Goal: Register for event/course

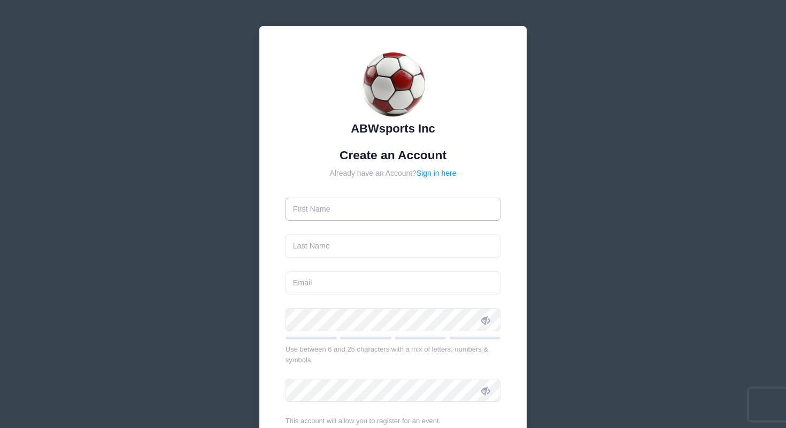
click at [380, 210] on input "text" at bounding box center [392, 209] width 215 height 23
type input "[PERSON_NAME]"
type input "[EMAIL_ADDRESS][PERSON_NAME][DOMAIN_NAME]"
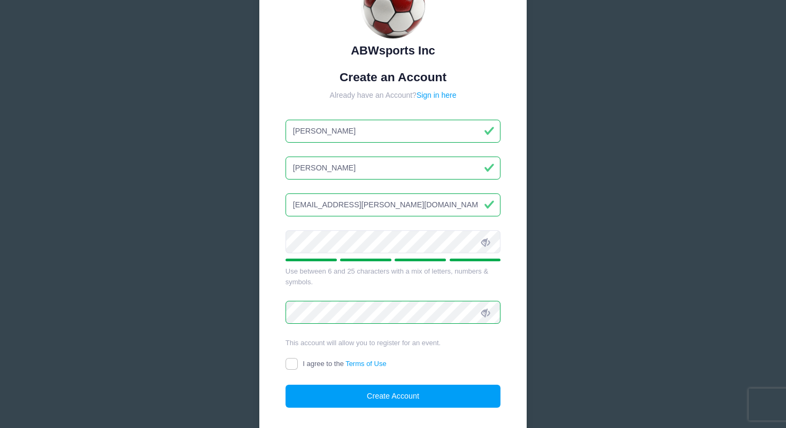
scroll to position [153, 0]
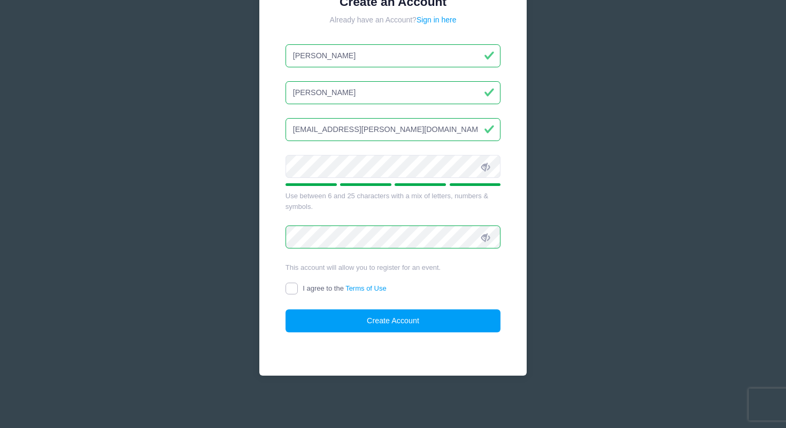
click at [288, 289] on input "I agree to the Terms of Use" at bounding box center [291, 289] width 12 height 12
checkbox input "true"
click at [362, 323] on button "Create Account" at bounding box center [392, 320] width 215 height 23
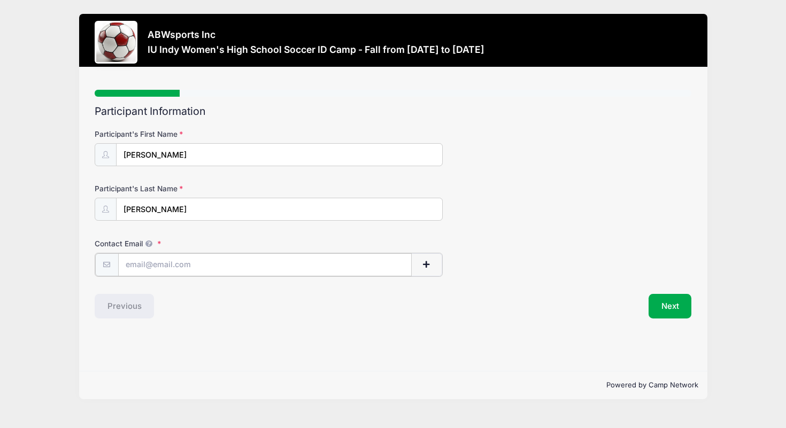
click at [342, 267] on input "Contact Email" at bounding box center [264, 264] width 293 height 23
type input "[EMAIL_ADDRESS][PERSON_NAME][DOMAIN_NAME]"
click at [659, 300] on button "Next" at bounding box center [669, 305] width 43 height 25
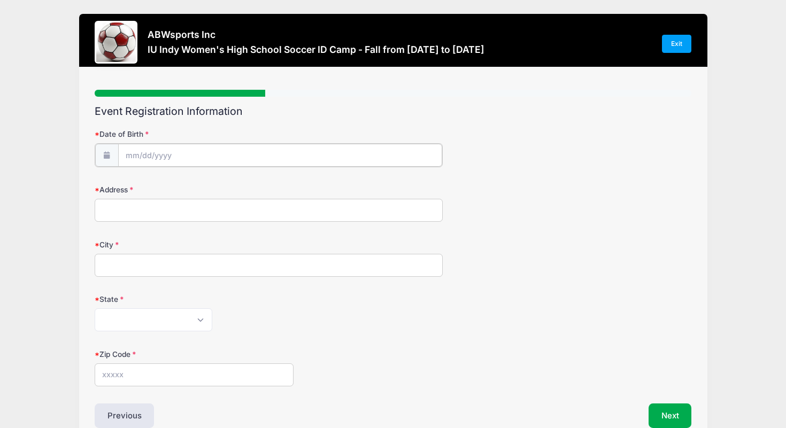
click at [311, 157] on input "Date of Birth" at bounding box center [280, 155] width 324 height 23
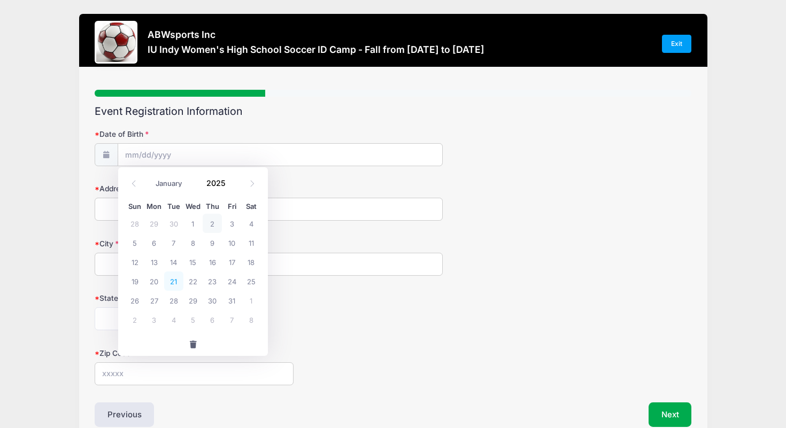
click at [169, 280] on span "21" at bounding box center [173, 281] width 19 height 19
type input "[DATE]"
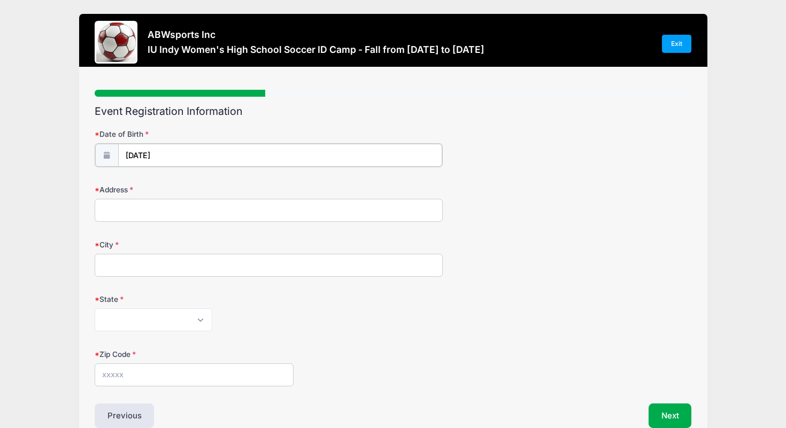
click at [168, 153] on input "[DATE]" at bounding box center [280, 155] width 324 height 23
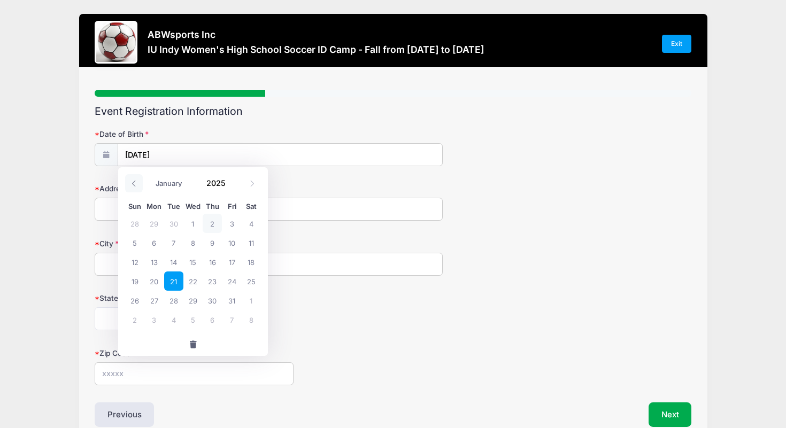
click at [134, 179] on span at bounding box center [134, 183] width 18 height 18
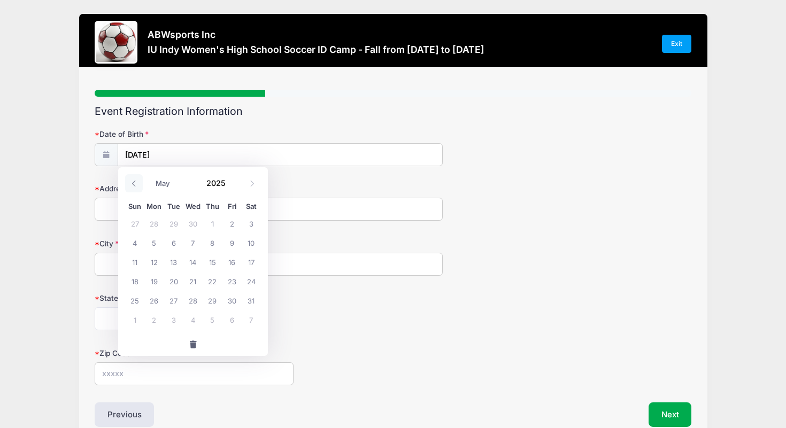
click at [134, 179] on span at bounding box center [134, 183] width 18 height 18
select select "1"
click at [233, 188] on span at bounding box center [231, 187] width 7 height 8
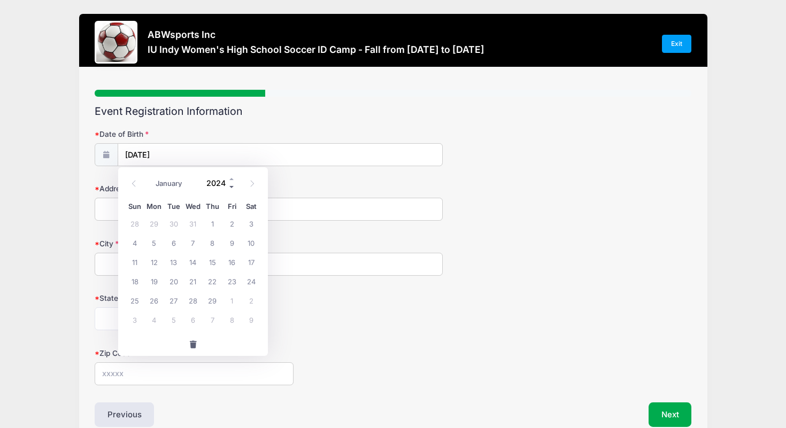
click at [233, 188] on span at bounding box center [231, 187] width 7 height 8
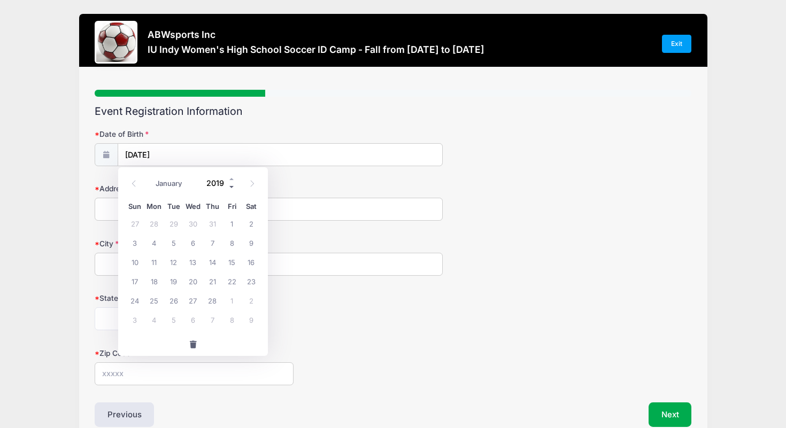
click at [233, 188] on span at bounding box center [231, 187] width 7 height 8
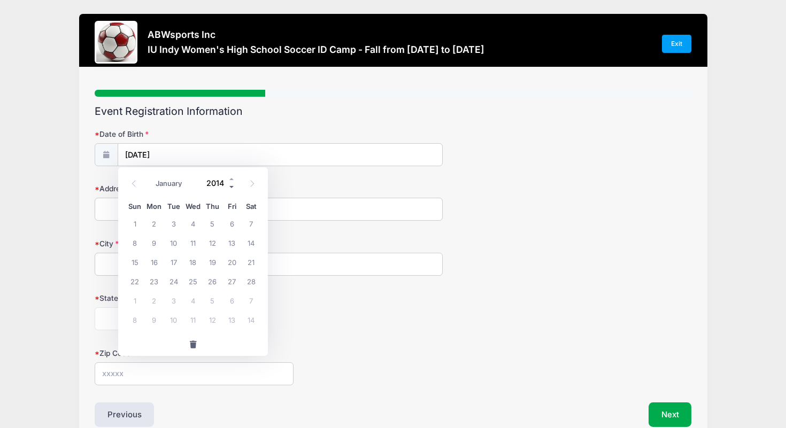
click at [233, 188] on span at bounding box center [231, 187] width 7 height 8
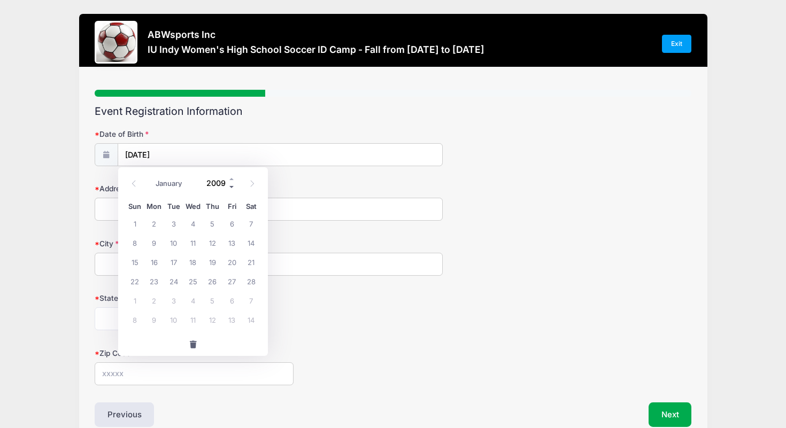
click at [233, 188] on span at bounding box center [231, 187] width 7 height 8
type input "2008"
click at [257, 182] on span at bounding box center [252, 183] width 18 height 18
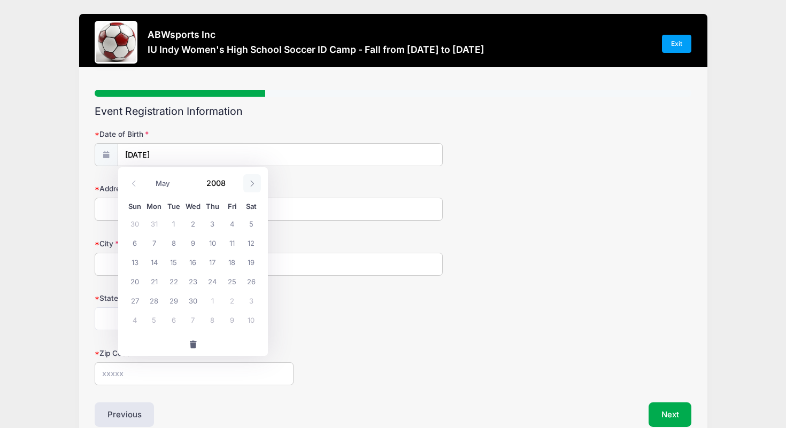
click at [257, 182] on span at bounding box center [252, 183] width 18 height 18
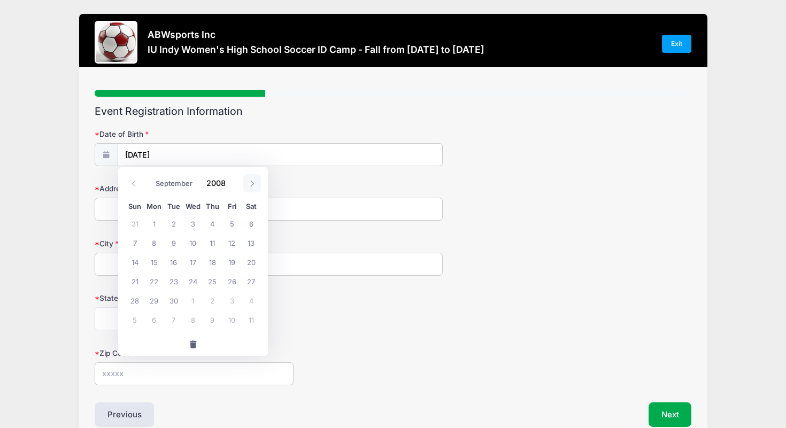
select select "9"
click at [177, 280] on span "21" at bounding box center [173, 281] width 19 height 19
type input "[DATE]"
click at [205, 211] on input "Address" at bounding box center [269, 209] width 348 height 23
type input "[STREET_ADDRESS]"
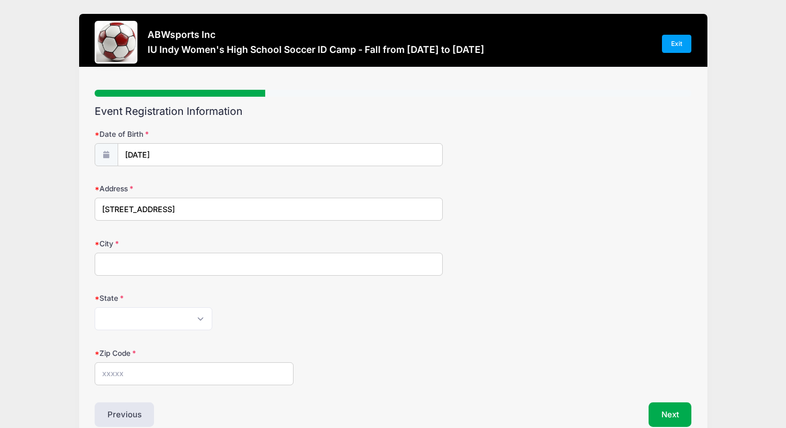
type input "[PERSON_NAME]"
select select "IN"
type input "46765"
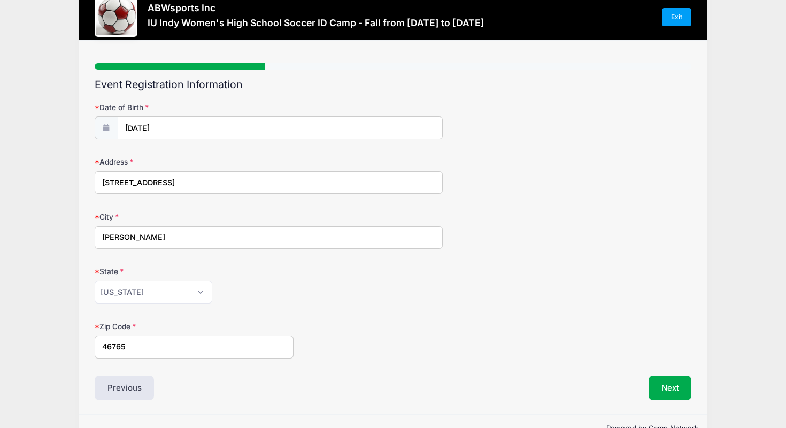
scroll to position [55, 0]
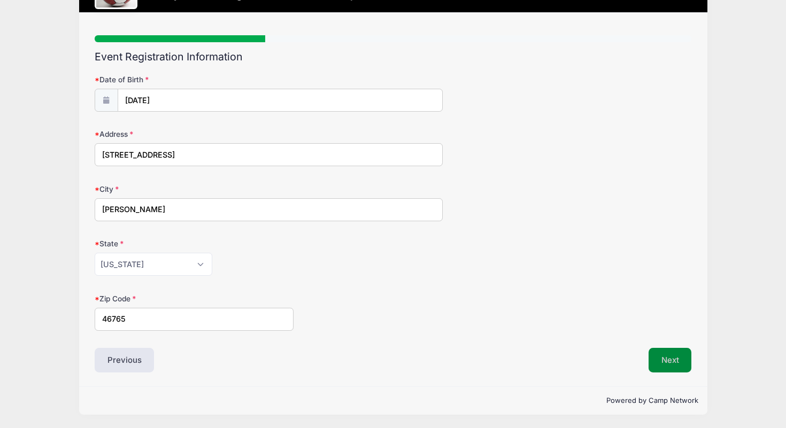
click at [680, 364] on button "Next" at bounding box center [669, 360] width 43 height 25
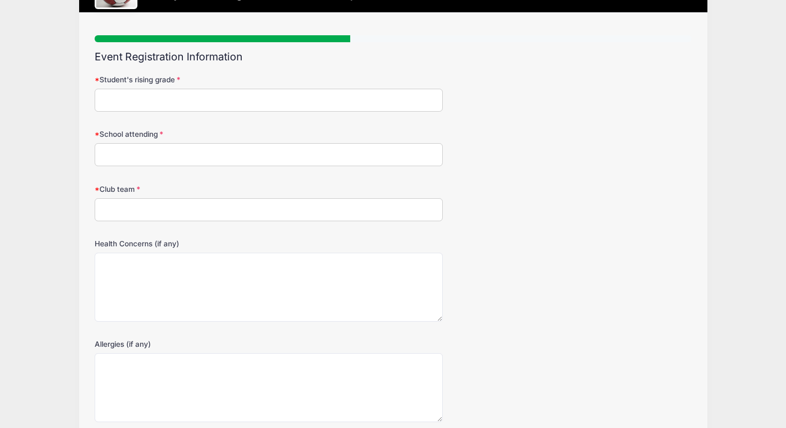
scroll to position [0, 0]
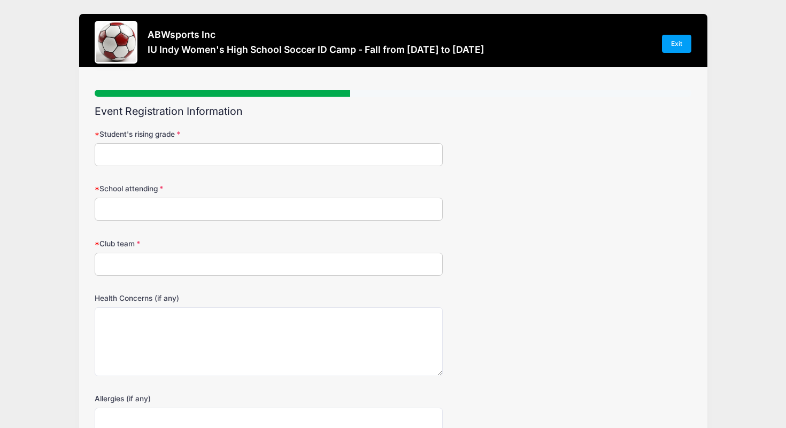
click at [306, 160] on input "Student's rising grade" at bounding box center [269, 154] width 348 height 23
type input "2027"
type input "[PERSON_NAME]/[GEOGRAPHIC_DATA]"
type input "Fort [PERSON_NAME] United"
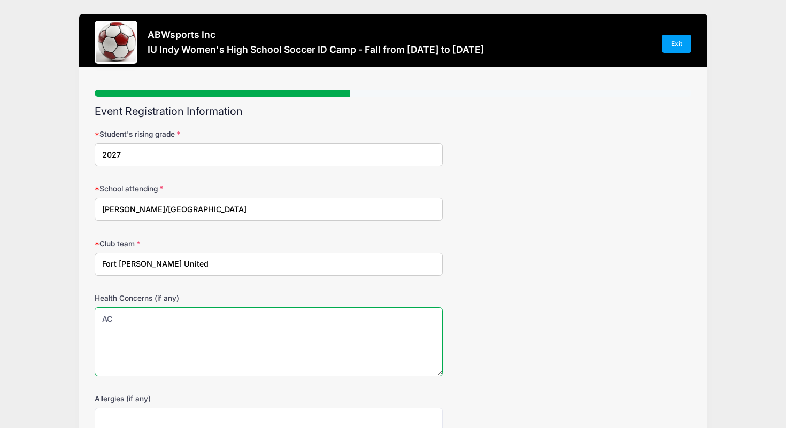
type textarea "A"
type textarea "[DATE] ACL"
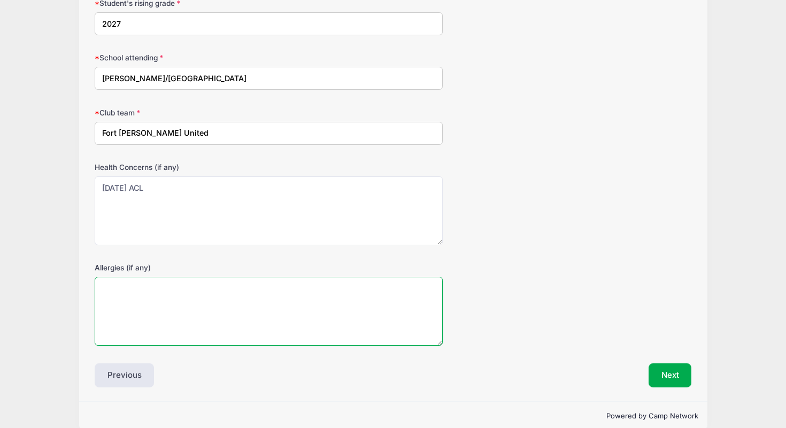
scroll to position [134, 0]
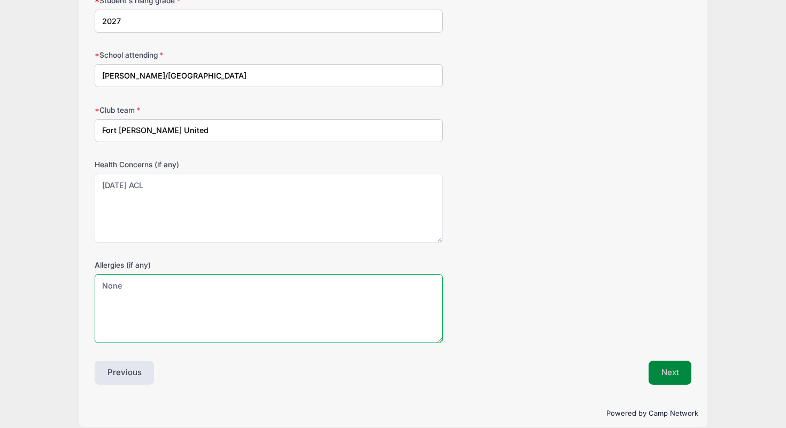
type textarea "None"
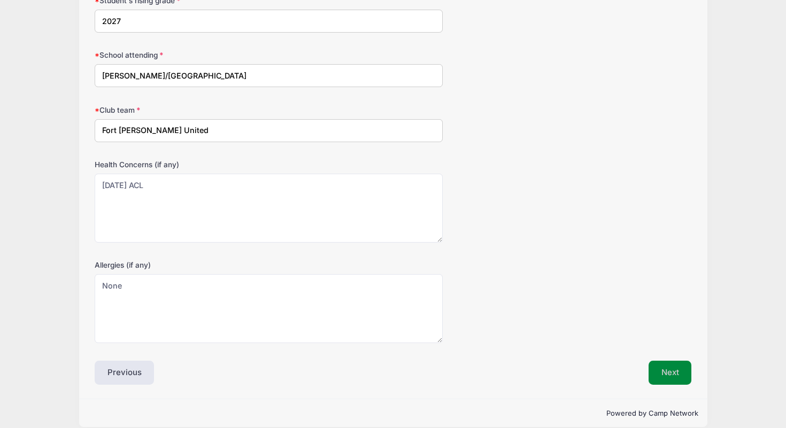
click at [674, 363] on button "Next" at bounding box center [669, 373] width 43 height 25
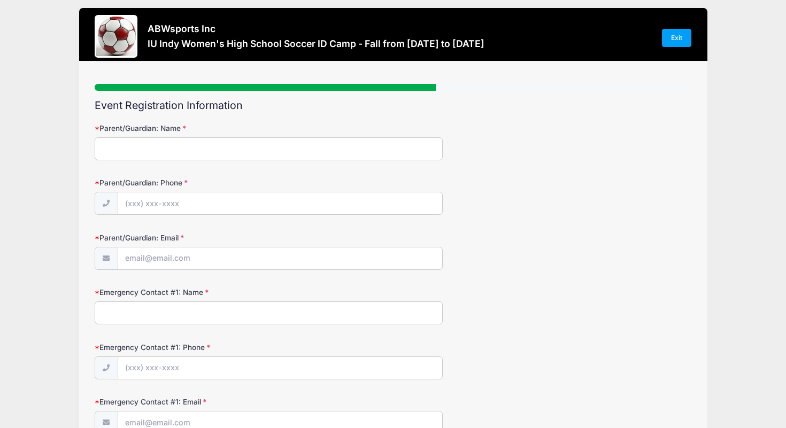
scroll to position [0, 0]
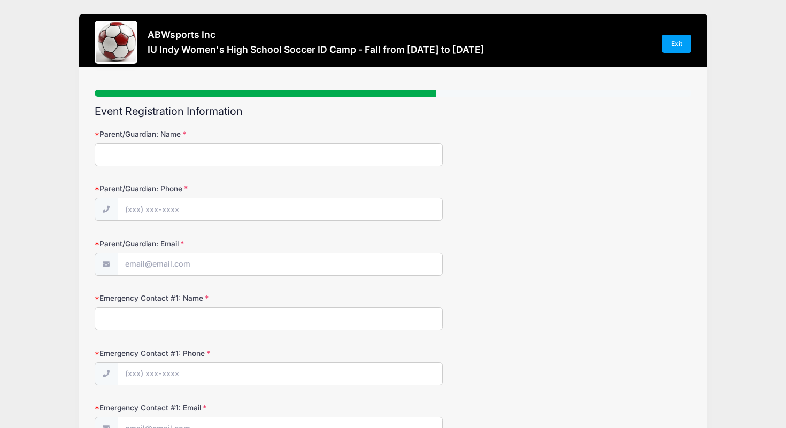
click at [318, 160] on input "Parent/Guardian: Name" at bounding box center [269, 154] width 348 height 23
click at [302, 161] on input "[PERSON_NAME]" at bounding box center [269, 154] width 348 height 23
click at [306, 158] on input "[PERSON_NAME]" at bounding box center [269, 154] width 348 height 23
type input "[PERSON_NAME]"
type input "[PHONE_NUMBER]"
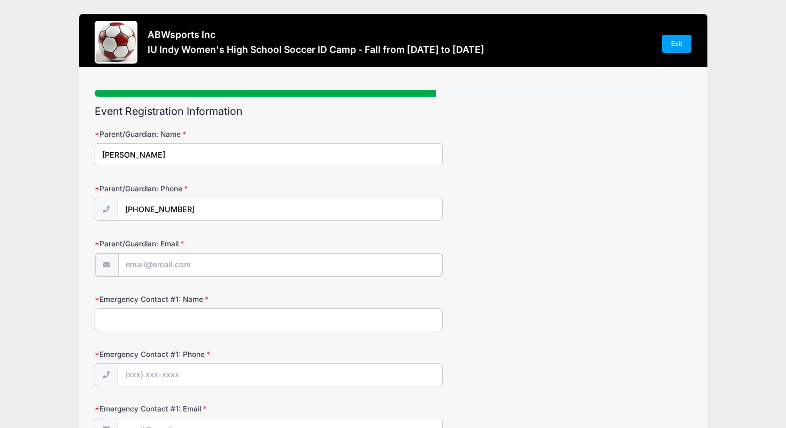
click at [306, 264] on input "Parent/Guardian: Email" at bounding box center [280, 264] width 324 height 23
type input "[PERSON_NAME][EMAIL_ADDRESS][PERSON_NAME][DOMAIN_NAME]"
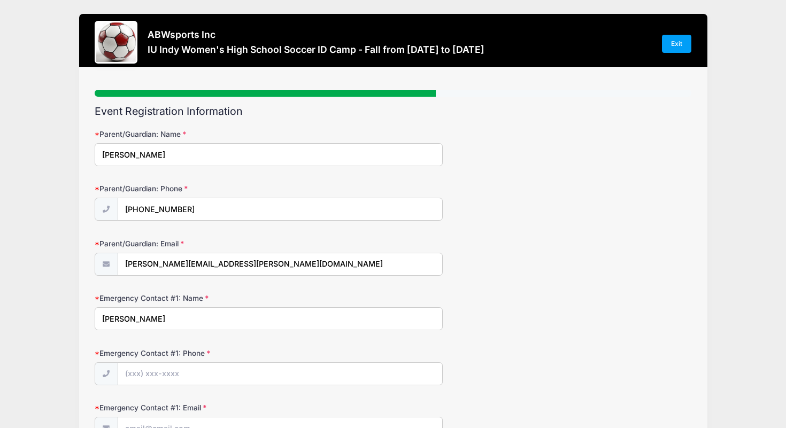
type input "[PERSON_NAME]"
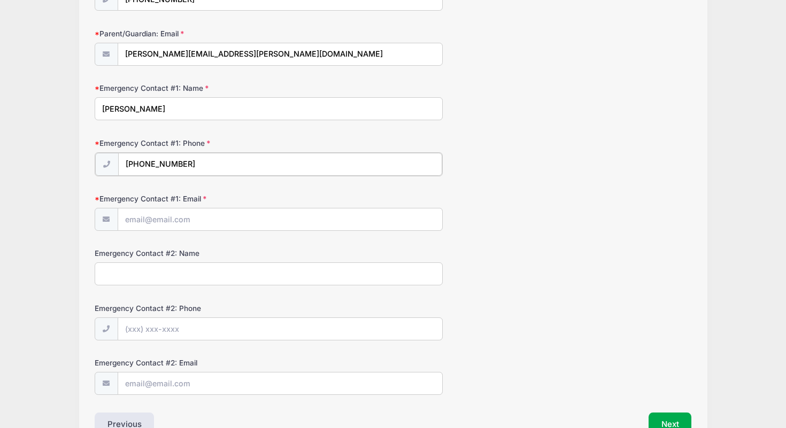
scroll to position [211, 0]
type input "[PHONE_NUMBER]"
click at [388, 222] on input "Emergency Contact #1: Email" at bounding box center [280, 218] width 324 height 23
type input "[PERSON_NAME][EMAIL_ADDRESS][DOMAIN_NAME]"
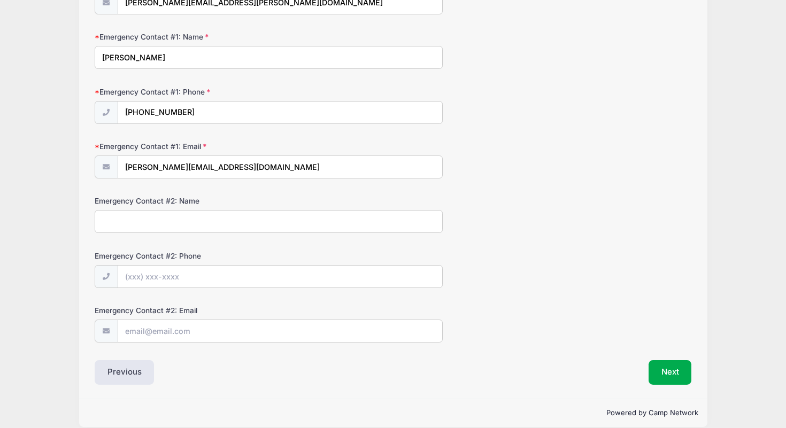
scroll to position [274, 0]
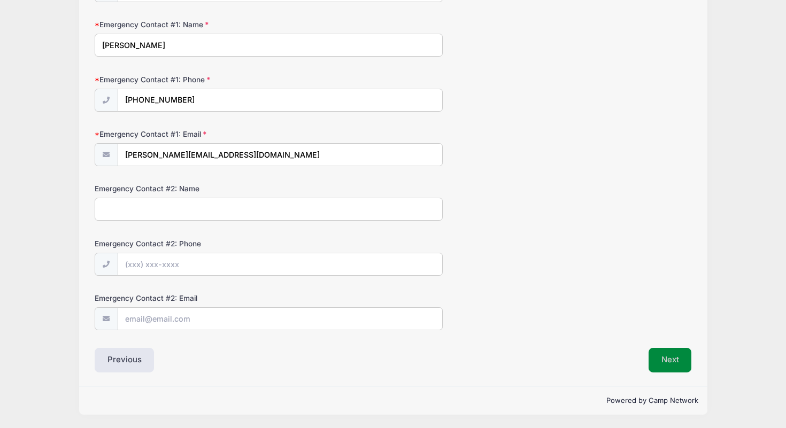
click at [661, 361] on button "Next" at bounding box center [669, 360] width 43 height 25
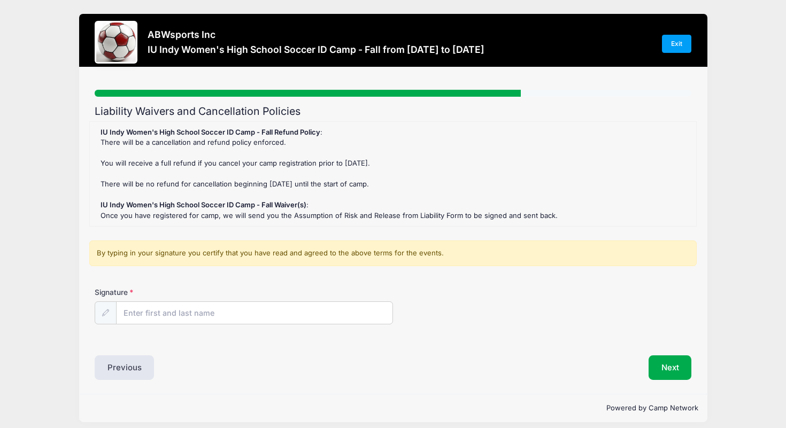
scroll to position [0, 0]
click at [229, 309] on input "Signature" at bounding box center [255, 313] width 276 height 23
type input "[PERSON_NAME]"
click at [665, 366] on button "Next" at bounding box center [669, 367] width 43 height 25
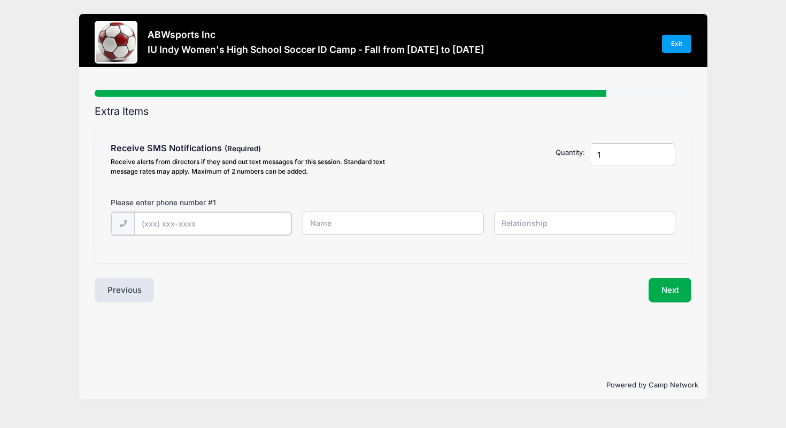
click at [273, 219] on input "text" at bounding box center [212, 223] width 157 height 23
type input "2"
click at [665, 153] on input "2" at bounding box center [633, 154] width 86 height 23
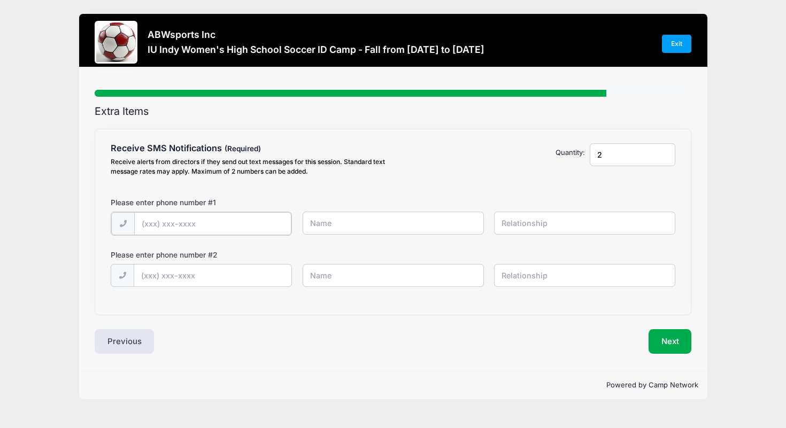
click at [207, 232] on input "text" at bounding box center [212, 223] width 157 height 23
type input "[PHONE_NUMBER]"
type input "[PERSON_NAME]"
type input "C"
click at [368, 221] on input "[PERSON_NAME]" at bounding box center [393, 223] width 181 height 23
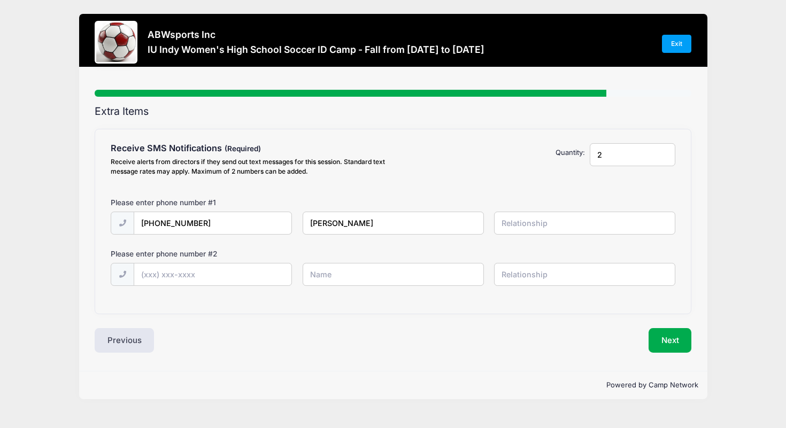
click at [510, 221] on input "text" at bounding box center [584, 223] width 181 height 23
drag, startPoint x: 230, startPoint y: 221, endPoint x: 163, endPoint y: 221, distance: 66.8
click at [163, 221] on input "[PHONE_NUMBER]" at bounding box center [212, 223] width 157 height 23
type input "[PHONE_NUMBER]"
type input "[PERSON_NAME]"
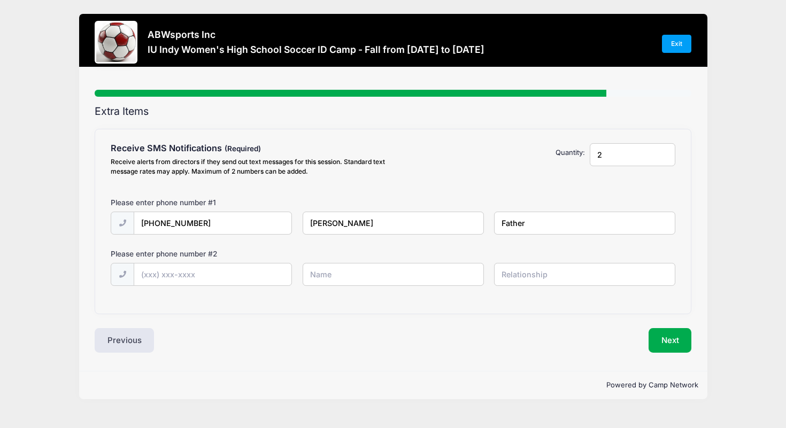
type input "Father"
type input "[PHONE_NUMBER]"
type input "[PERSON_NAME]"
type input "Mother"
click at [659, 342] on button "Next" at bounding box center [669, 340] width 43 height 25
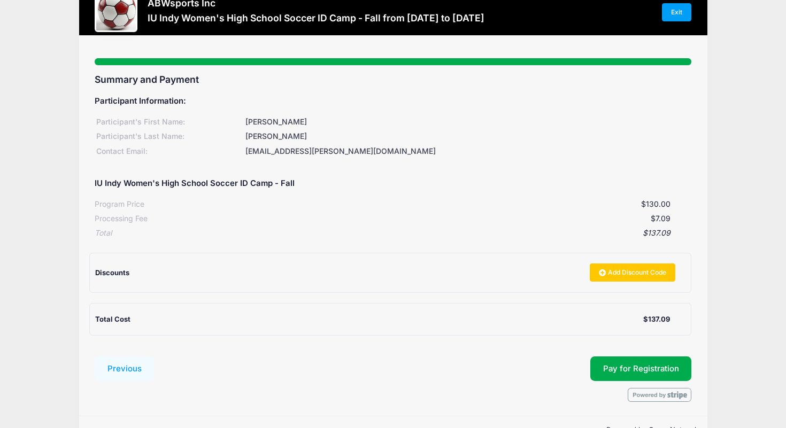
scroll to position [61, 0]
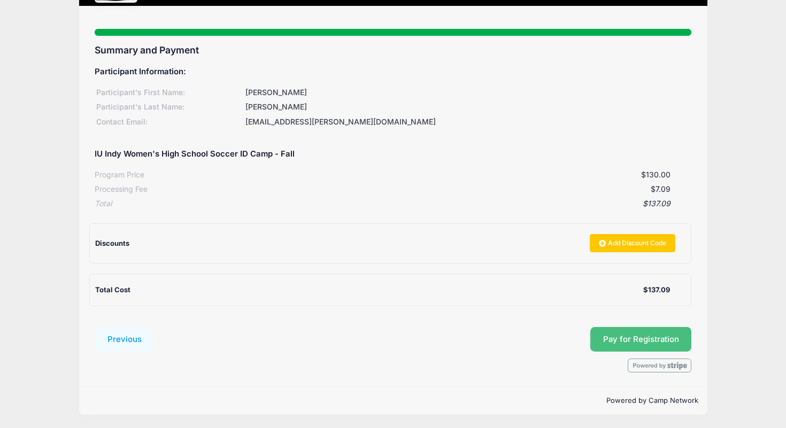
click at [637, 331] on button "Pay for Registration" at bounding box center [641, 339] width 102 height 25
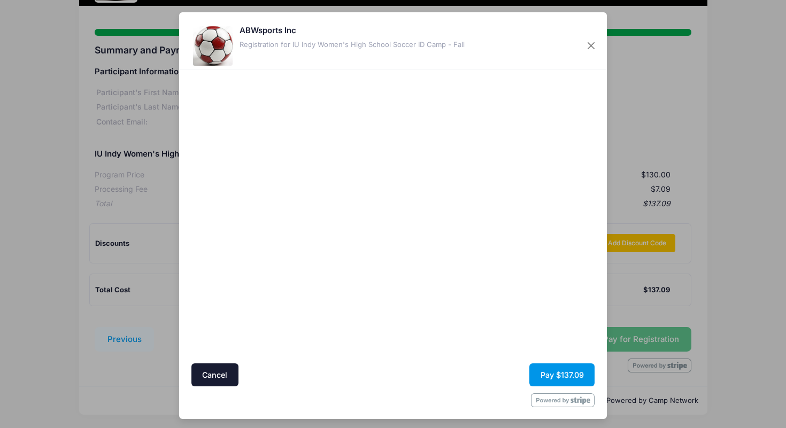
click at [568, 376] on button "Pay $137.09" at bounding box center [561, 374] width 65 height 23
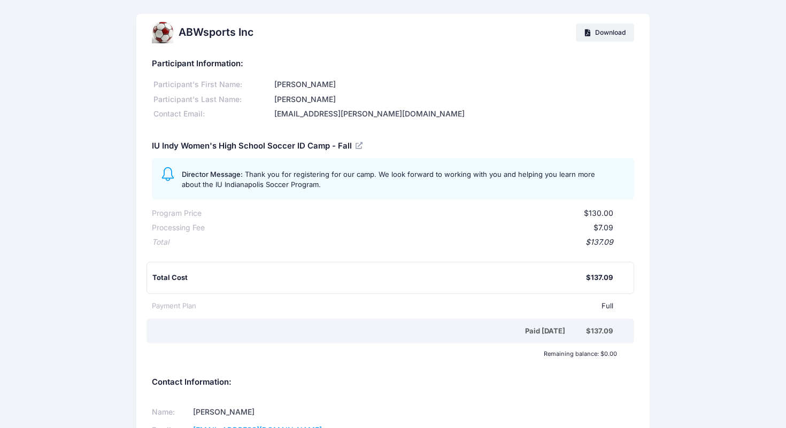
scroll to position [104, 0]
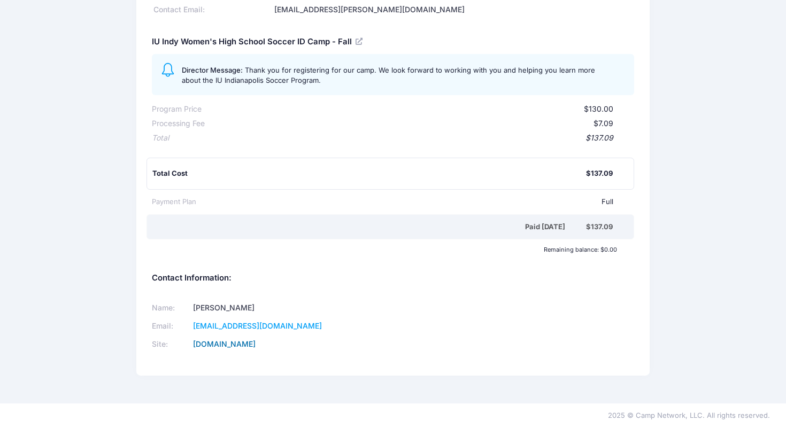
click at [253, 342] on link "[DOMAIN_NAME]" at bounding box center [224, 343] width 63 height 9
